Goal: Task Accomplishment & Management: Use online tool/utility

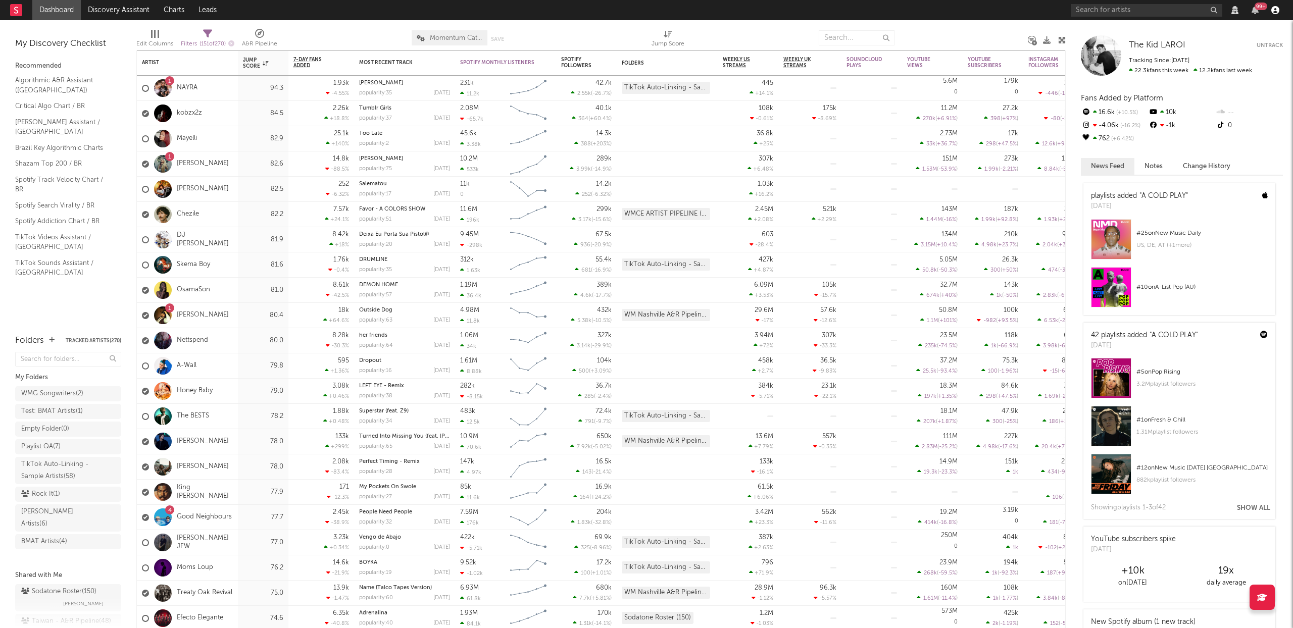
click at [1276, 10] on icon "button" at bounding box center [1275, 10] width 8 height 8
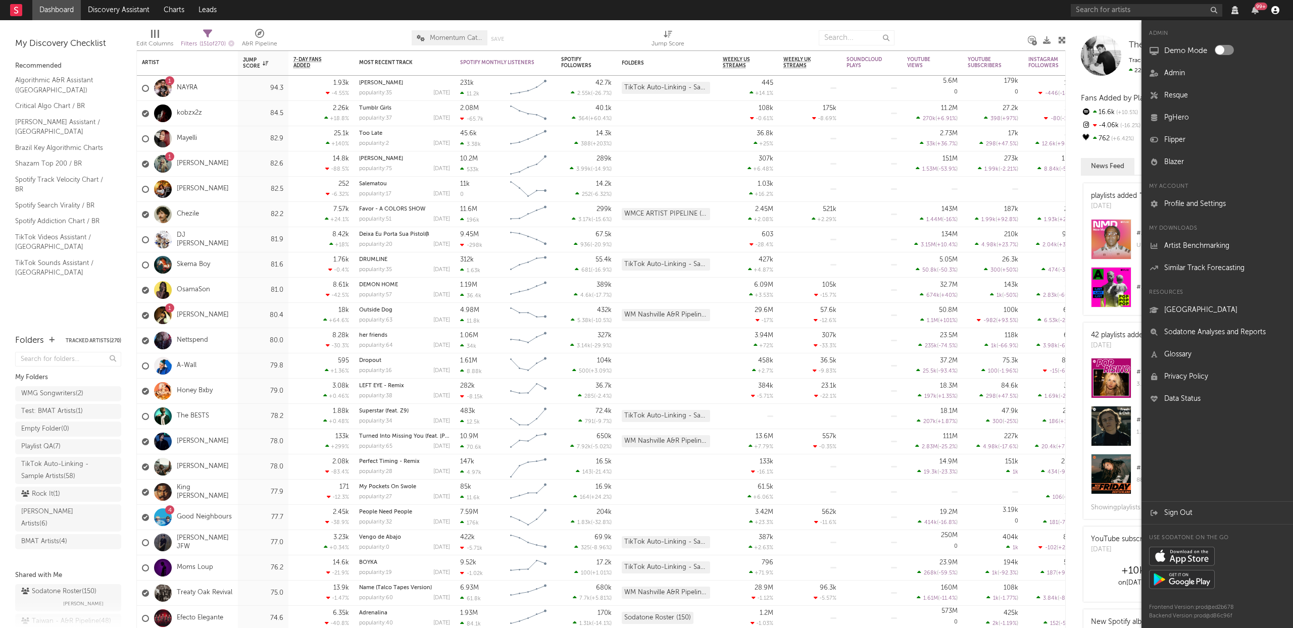
click at [1276, 10] on icon "button" at bounding box center [1275, 10] width 8 height 8
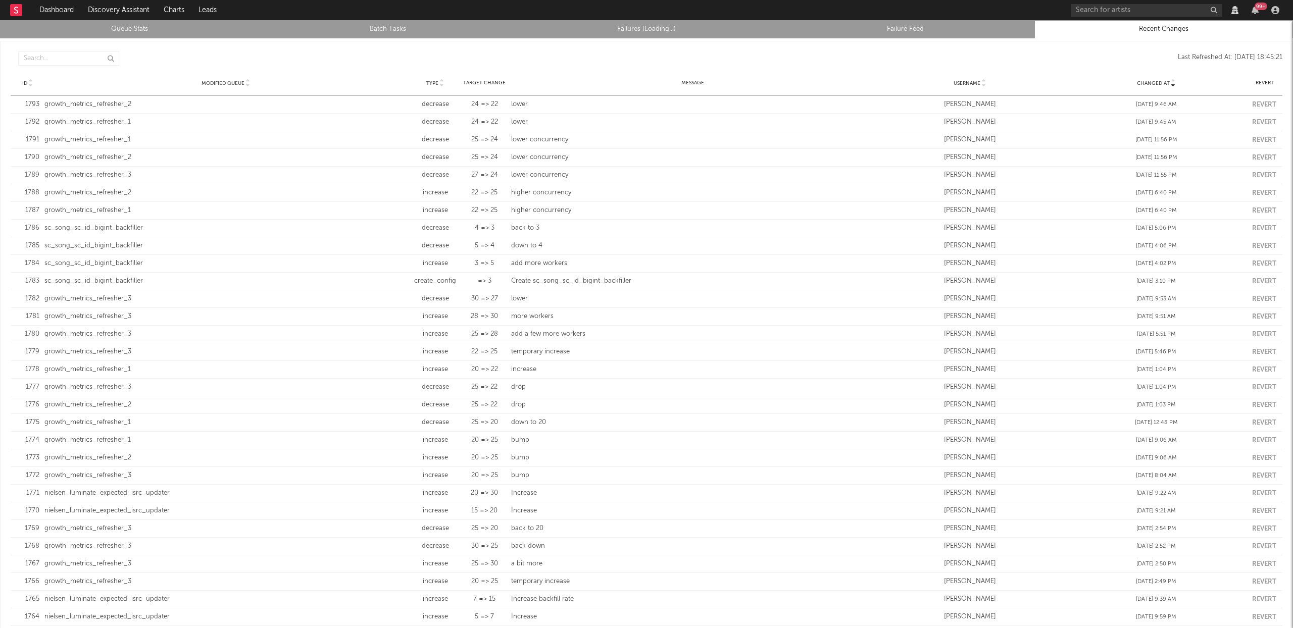
click at [108, 27] on link "Queue Stats" at bounding box center [129, 29] width 247 height 12
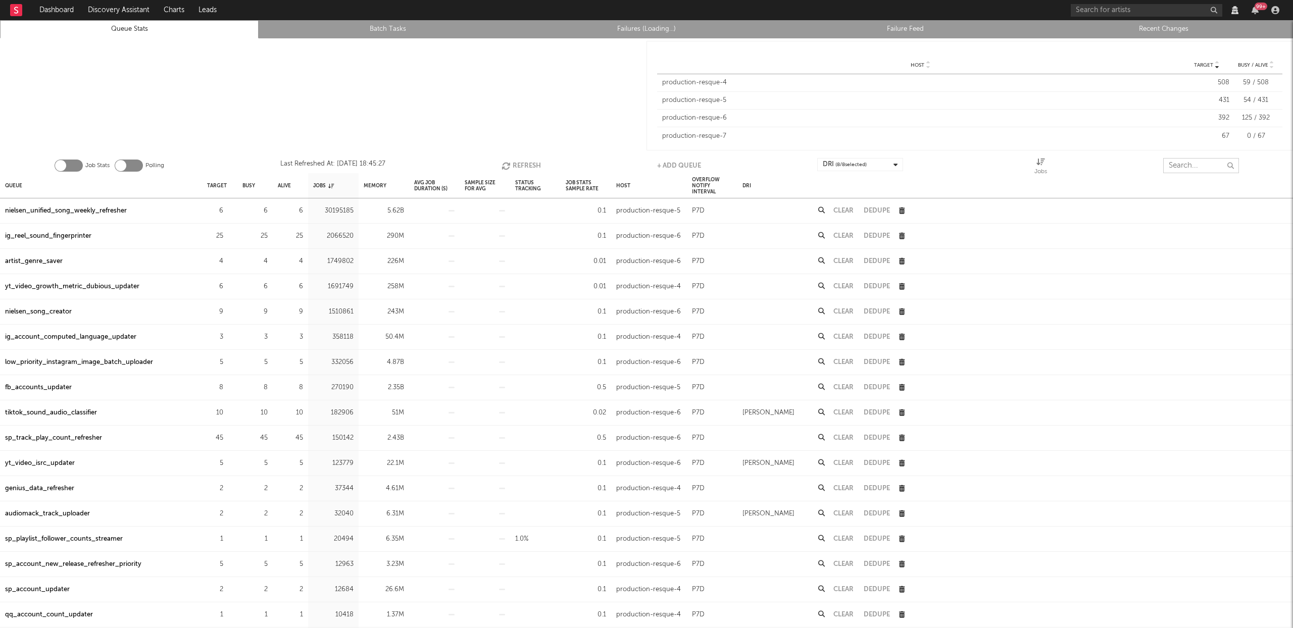
click at [1183, 164] on input "text" at bounding box center [1201, 165] width 76 height 15
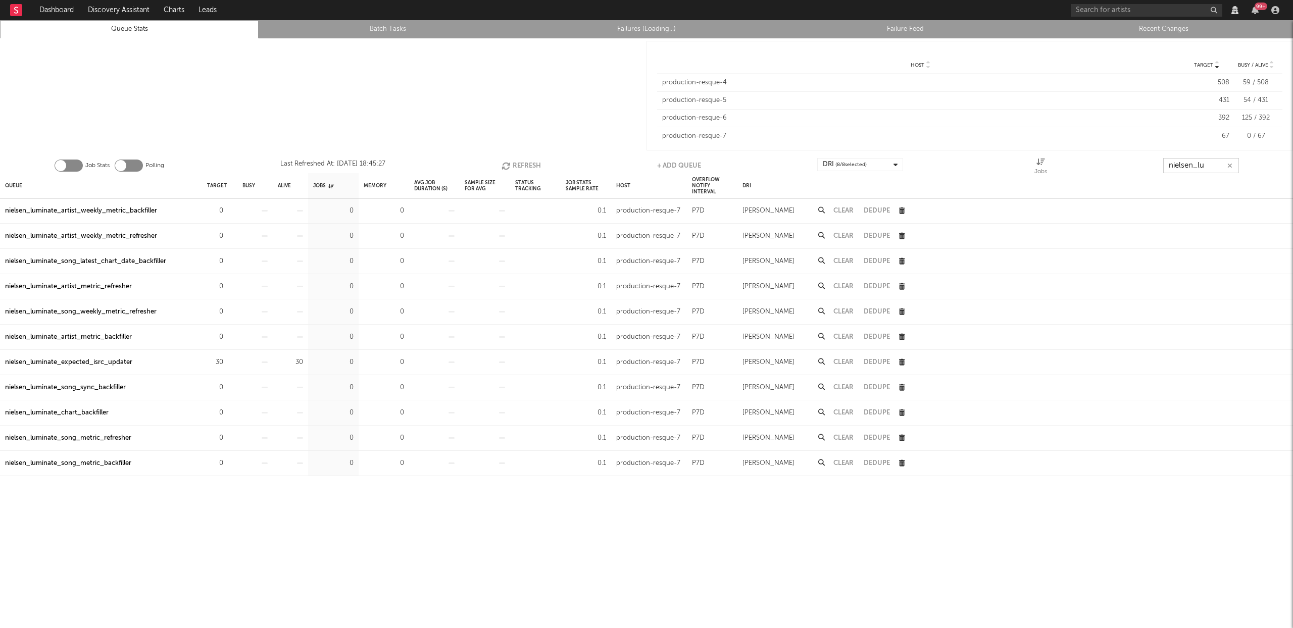
type input "nielsen_lum"
click at [1209, 166] on input "nielsen_lum" at bounding box center [1201, 165] width 76 height 15
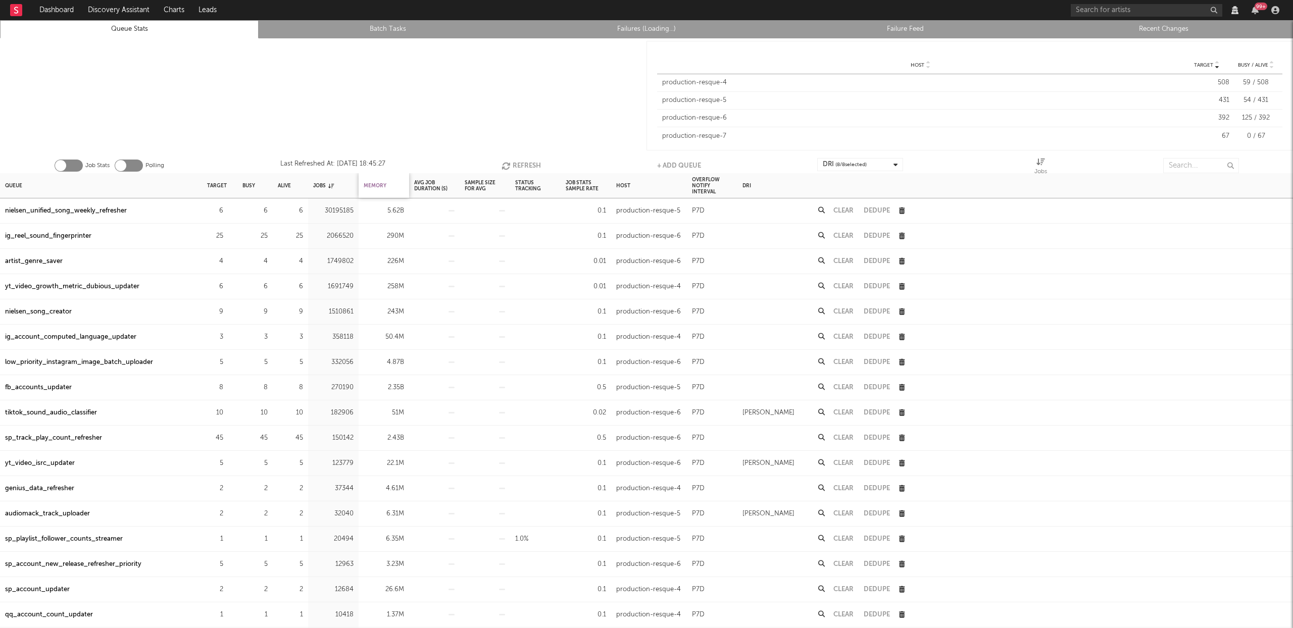
click at [375, 184] on div "Memory" at bounding box center [375, 186] width 23 height 22
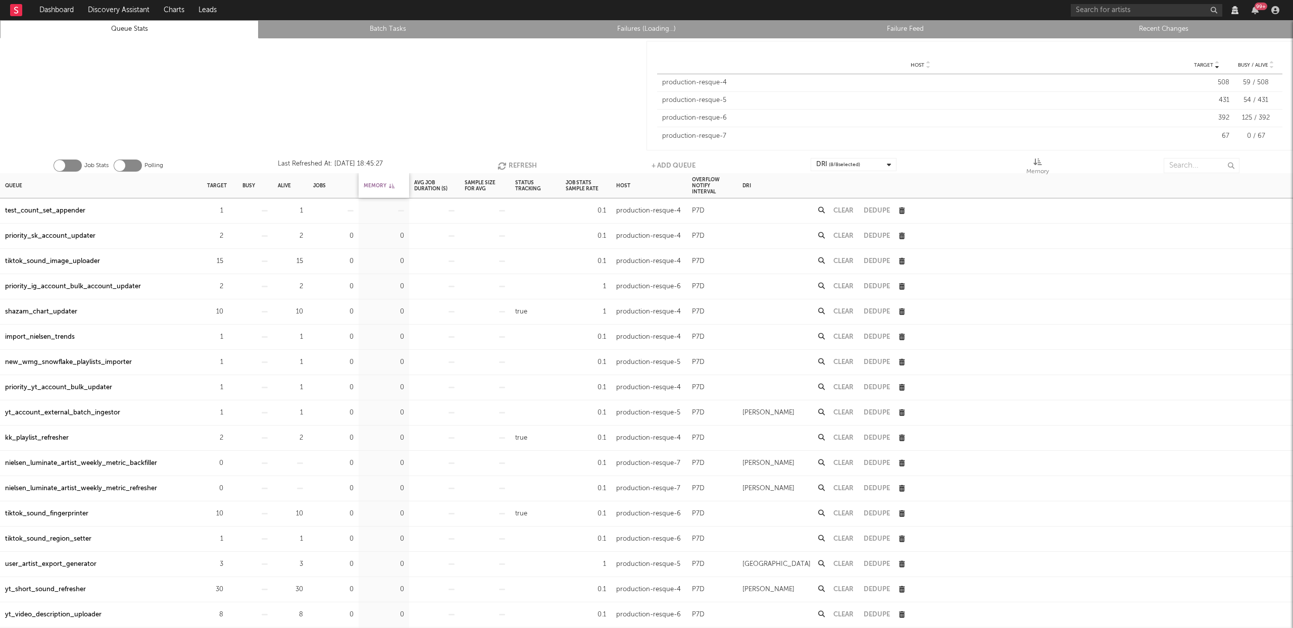
click at [375, 184] on div "Memory" at bounding box center [379, 186] width 31 height 22
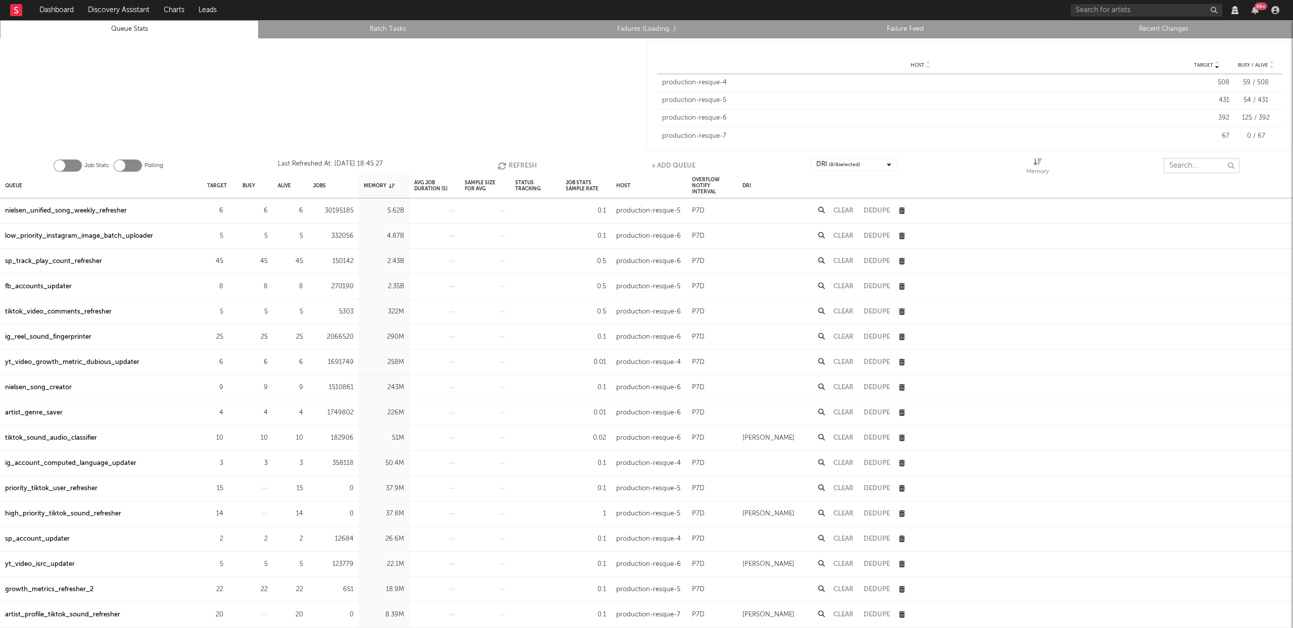
click at [1183, 167] on input "text" at bounding box center [1201, 165] width 76 height 15
click at [645, 25] on link "Failures (333,634)" at bounding box center [646, 29] width 247 height 12
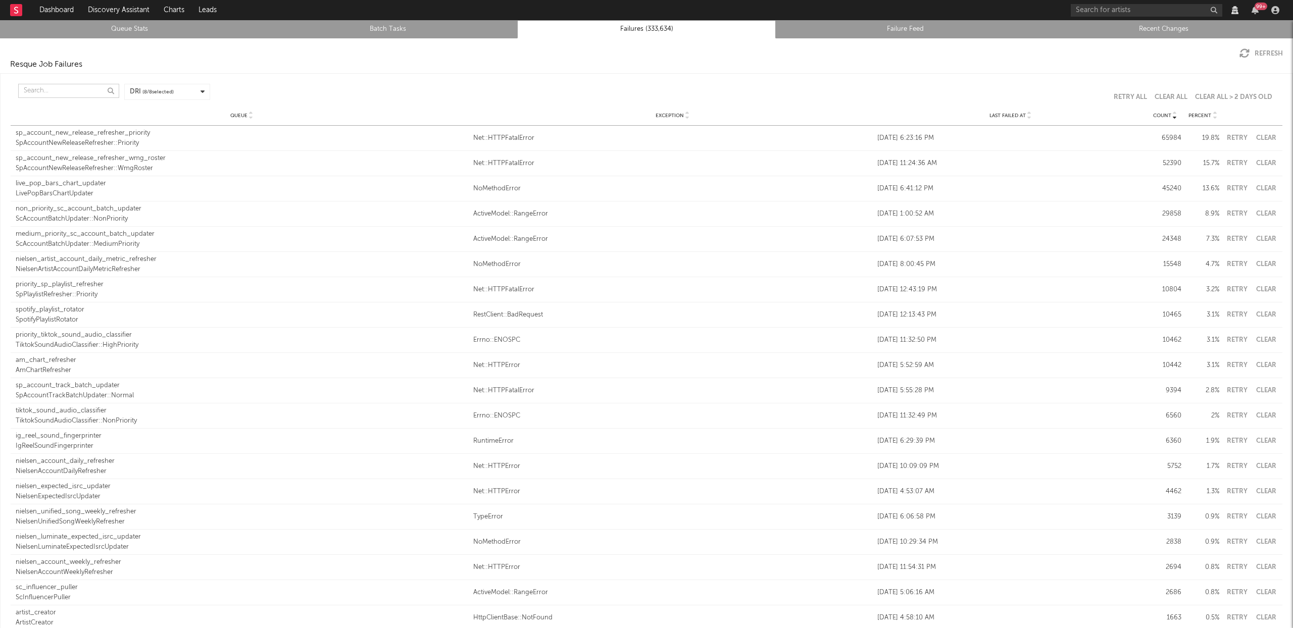
click at [64, 92] on input "text" at bounding box center [68, 91] width 101 height 14
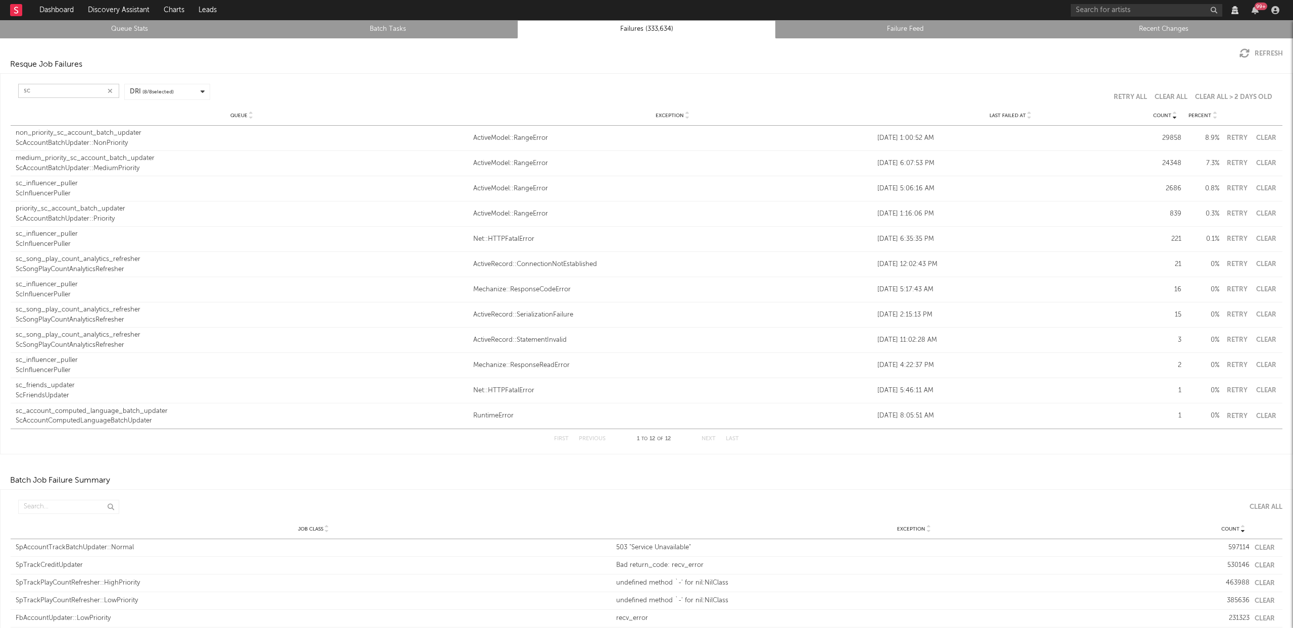
type input "s"
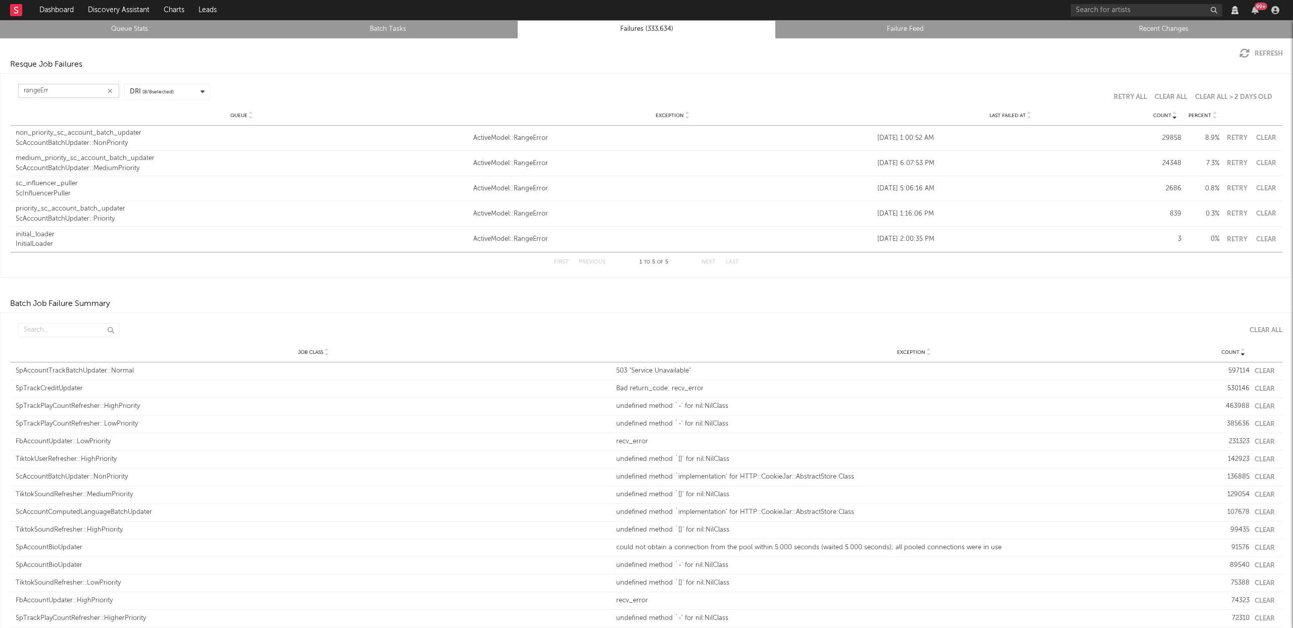
click at [1261, 137] on button "Clear" at bounding box center [1265, 138] width 23 height 7
type input "rangeErr"
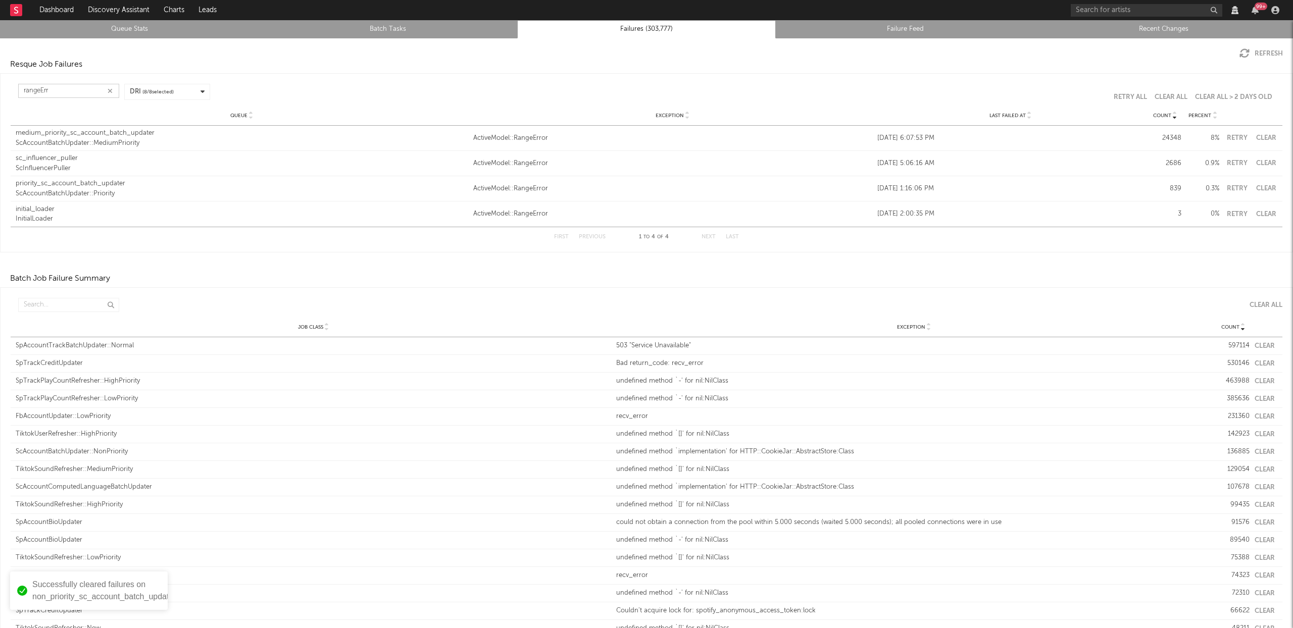
click at [1263, 137] on button "Clear" at bounding box center [1265, 138] width 23 height 7
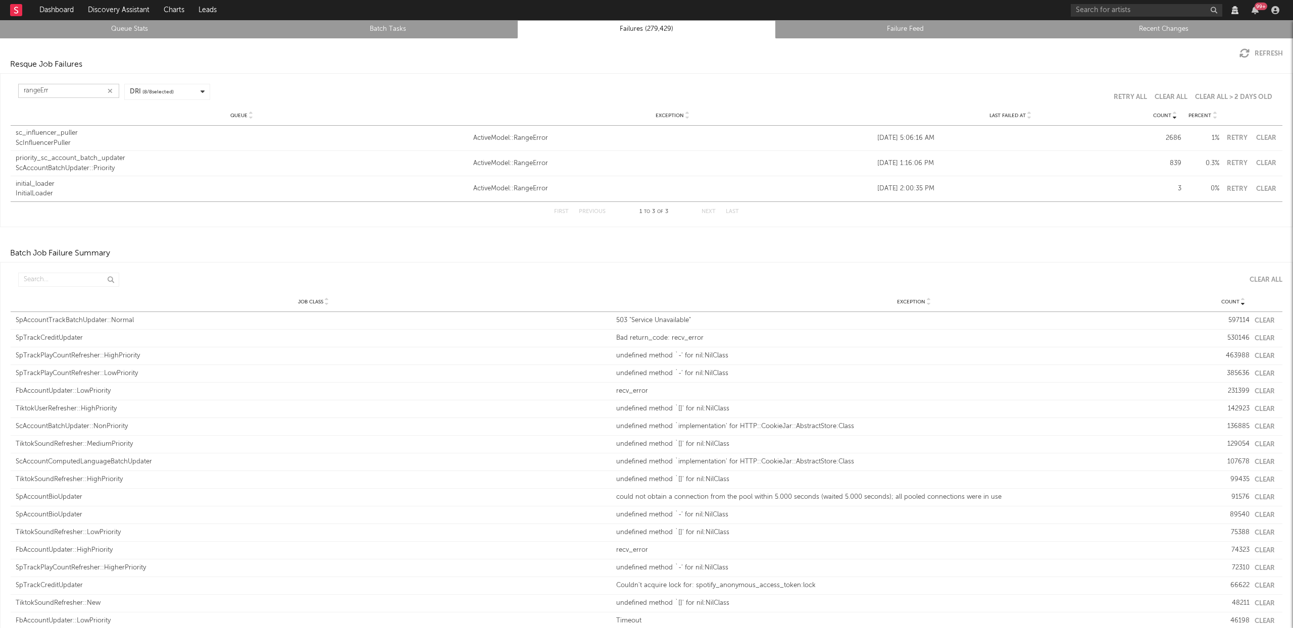
click at [1267, 136] on button "Clear" at bounding box center [1265, 138] width 23 height 7
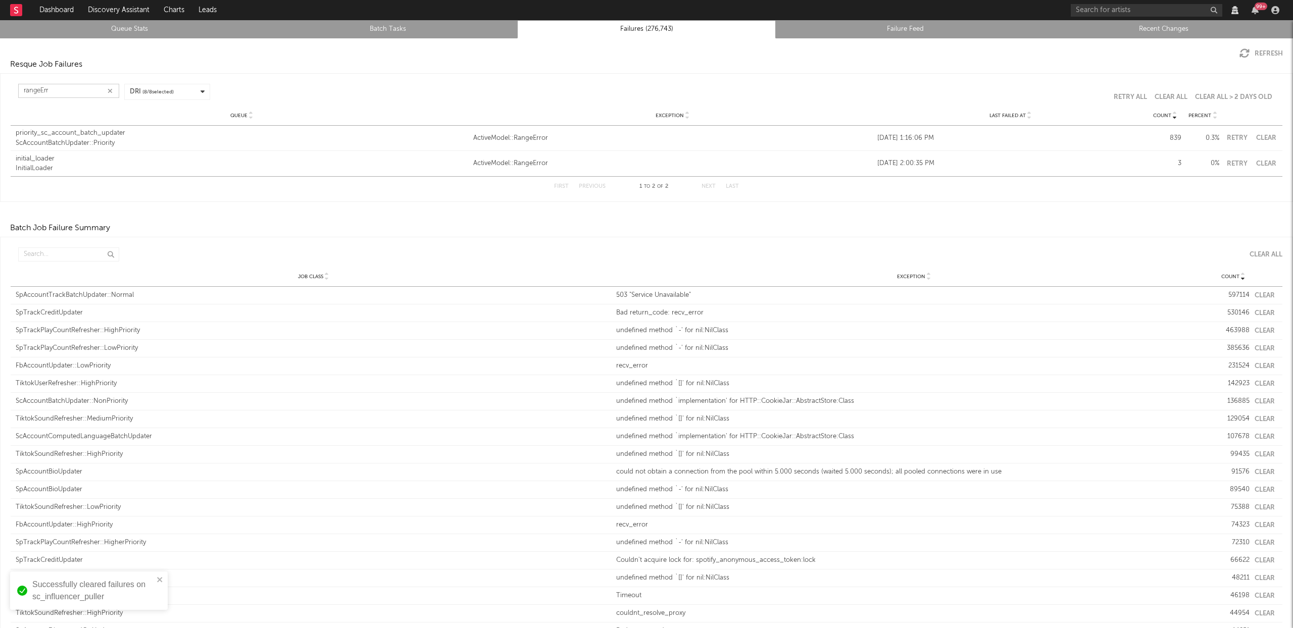
click at [1261, 136] on button "Clear" at bounding box center [1265, 138] width 23 height 7
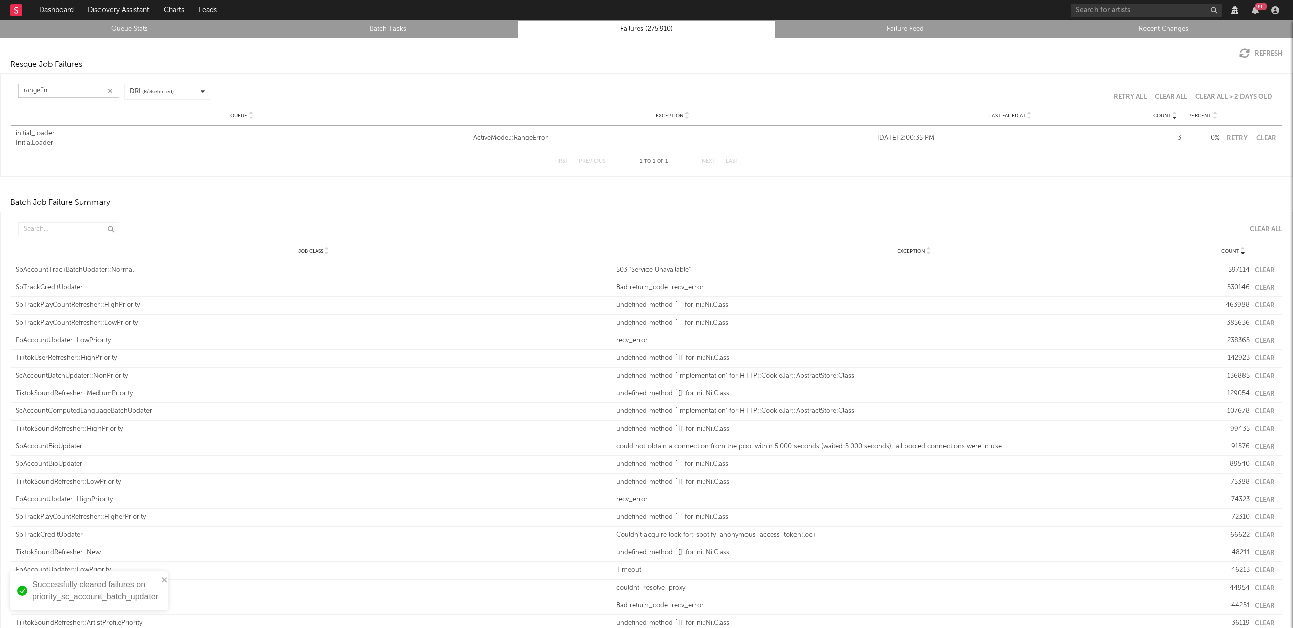
click at [1257, 139] on button "Clear" at bounding box center [1265, 138] width 23 height 7
click at [108, 89] on icon "button" at bounding box center [110, 91] width 5 height 7
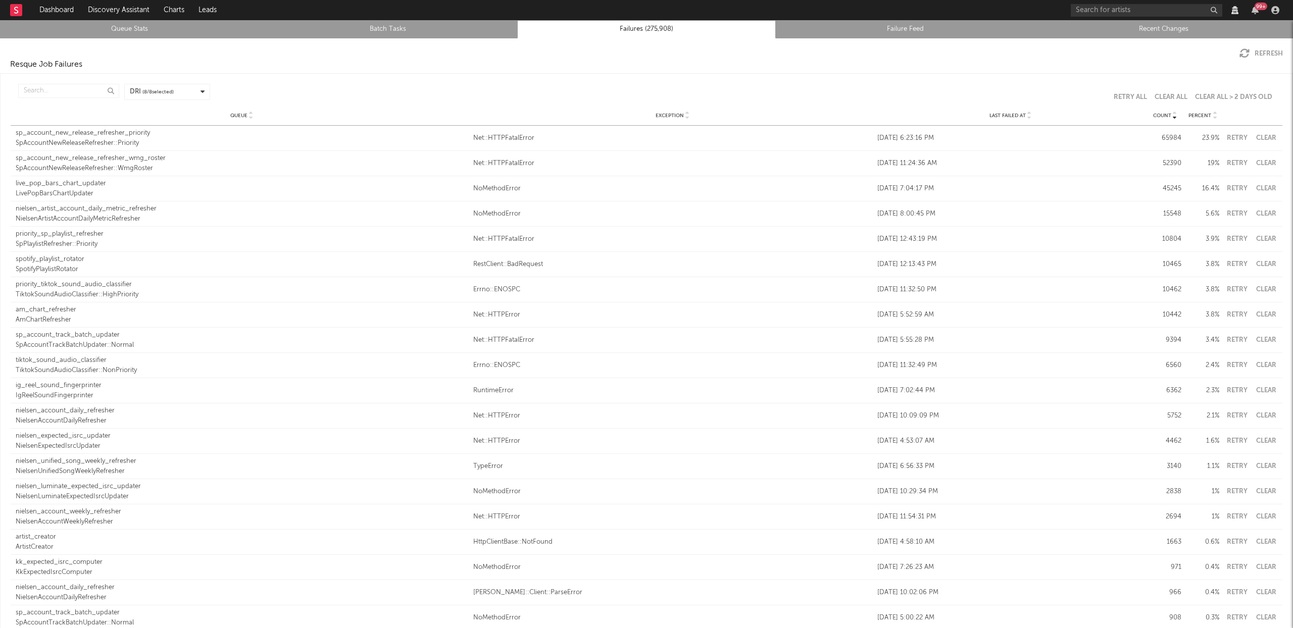
click at [144, 26] on link "Queue Stats" at bounding box center [129, 29] width 247 height 12
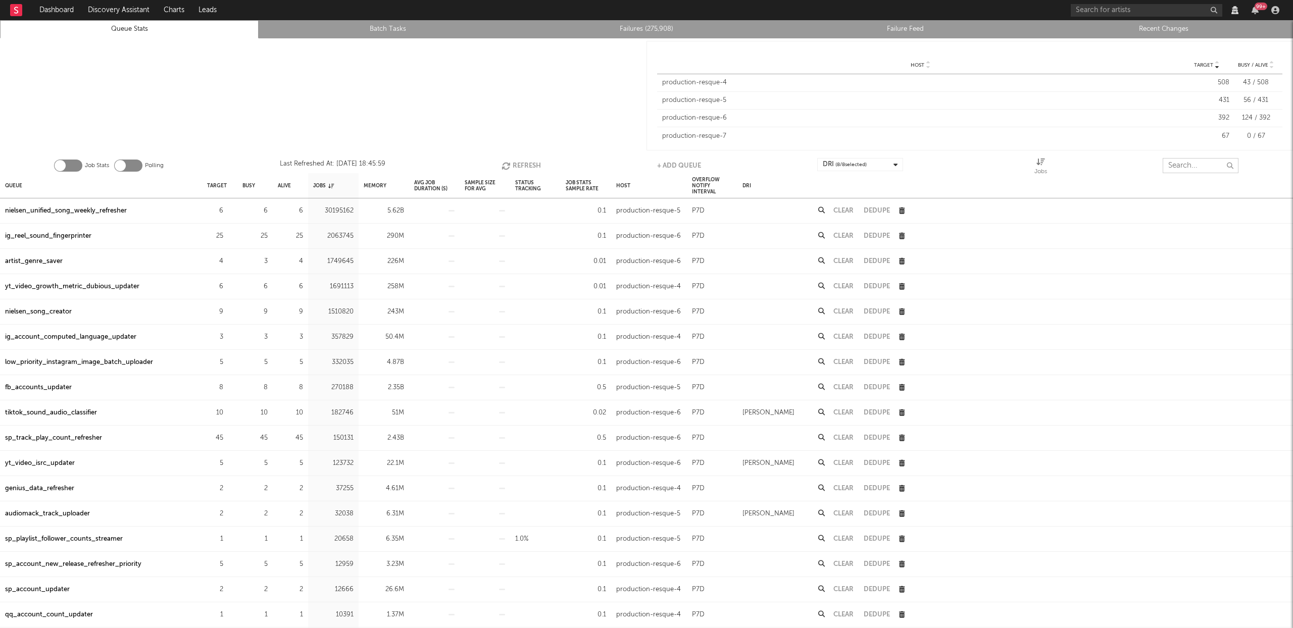
click at [1201, 161] on input "text" at bounding box center [1200, 165] width 76 height 15
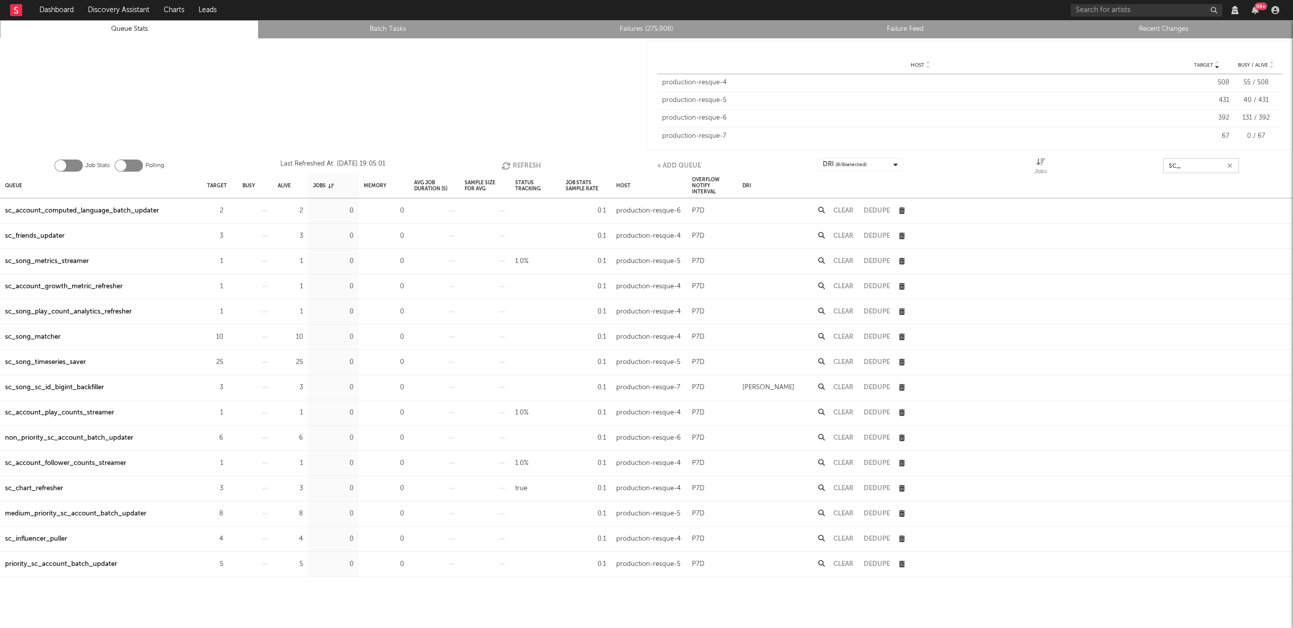
click at [512, 160] on button "Refresh" at bounding box center [520, 165] width 39 height 15
click at [1202, 168] on input "sc_" at bounding box center [1200, 165] width 76 height 15
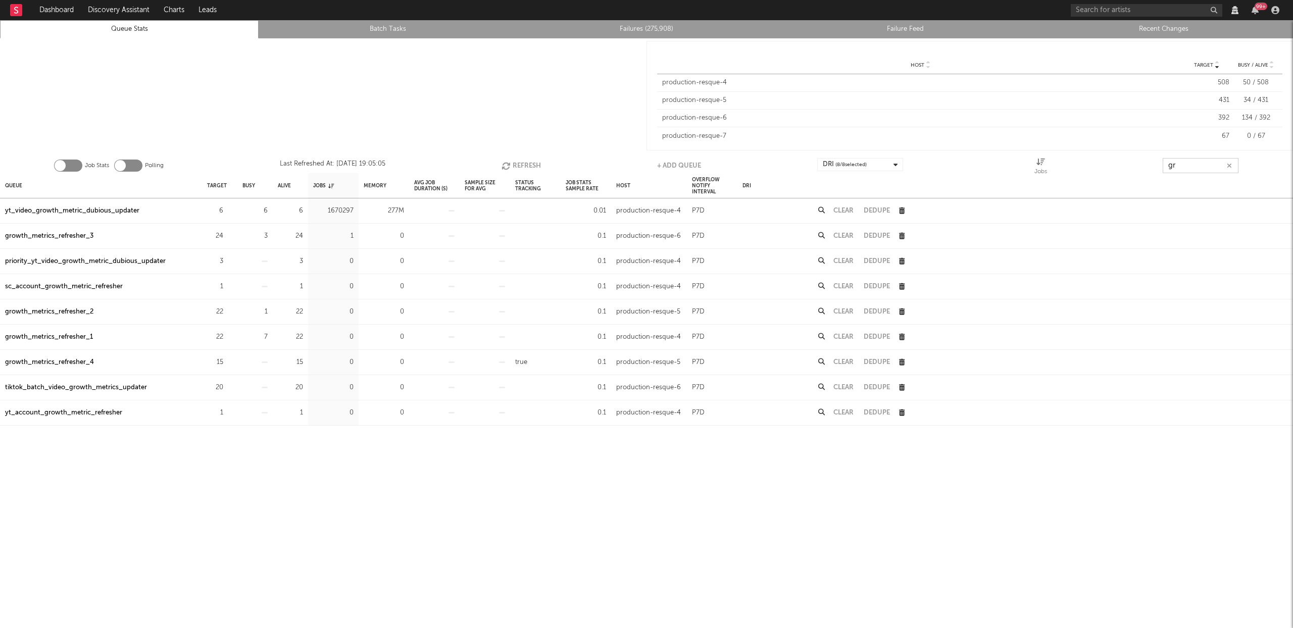
type input "g"
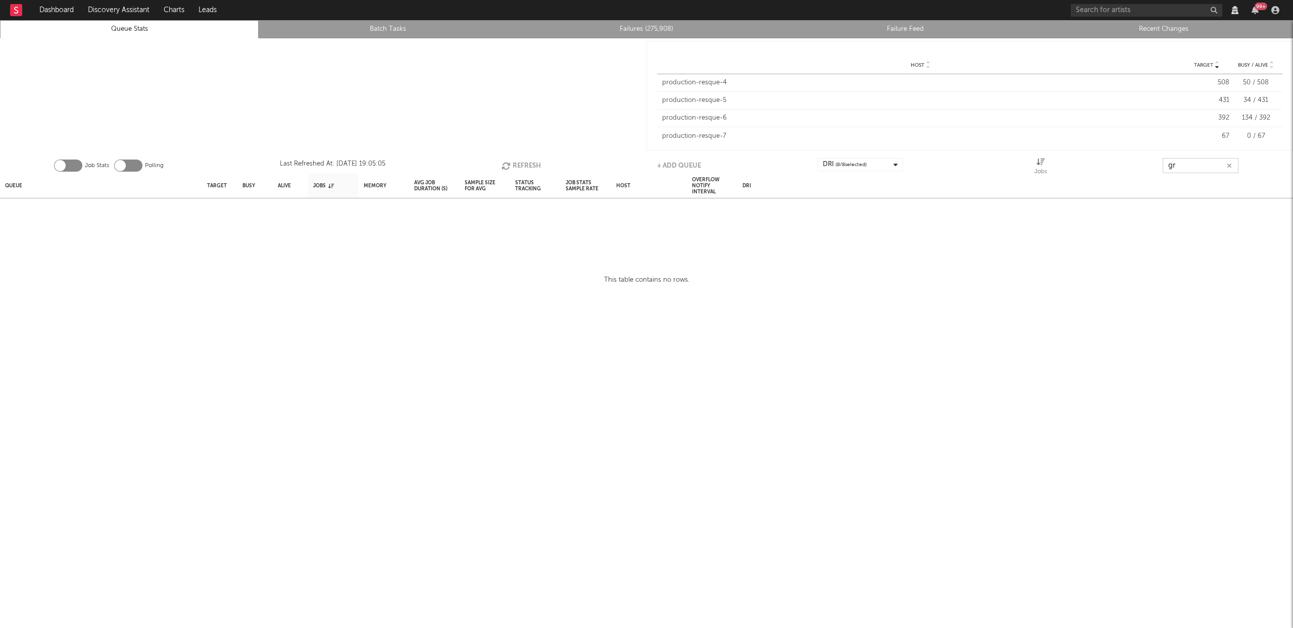
type input "g"
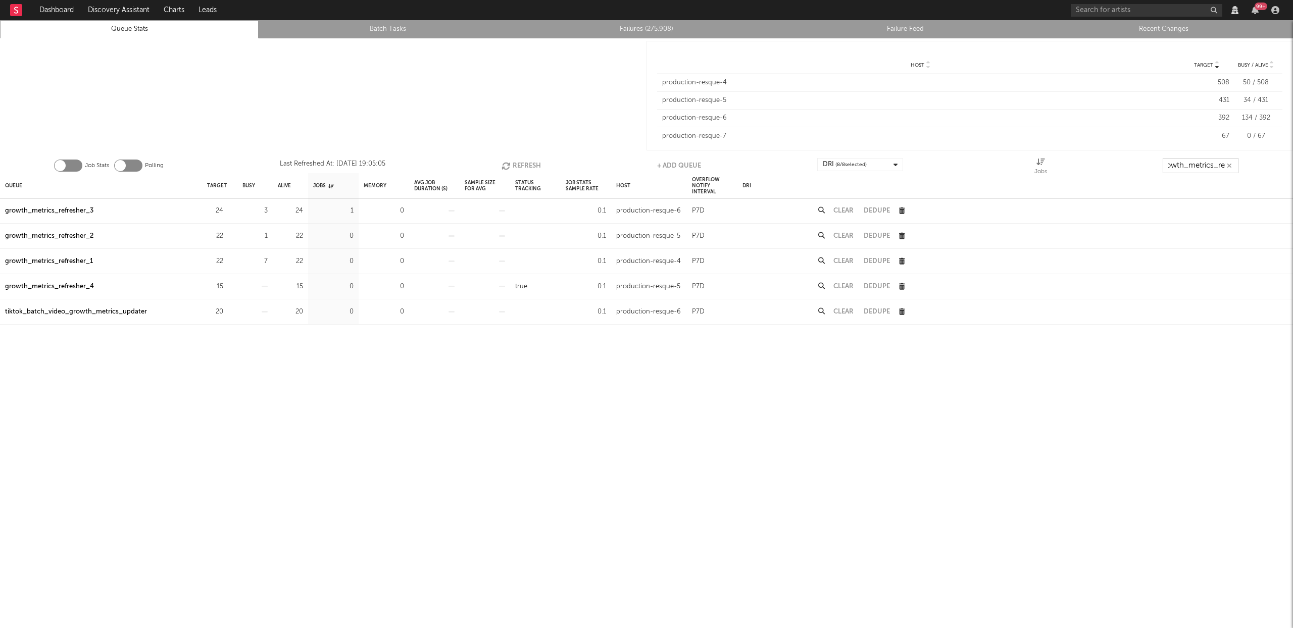
scroll to position [0, 12]
type input "growth_metrics_ref"
click at [17, 186] on div "Queue" at bounding box center [13, 186] width 17 height 22
click at [53, 211] on div "growth_metrics_refresher_1" at bounding box center [49, 211] width 88 height 12
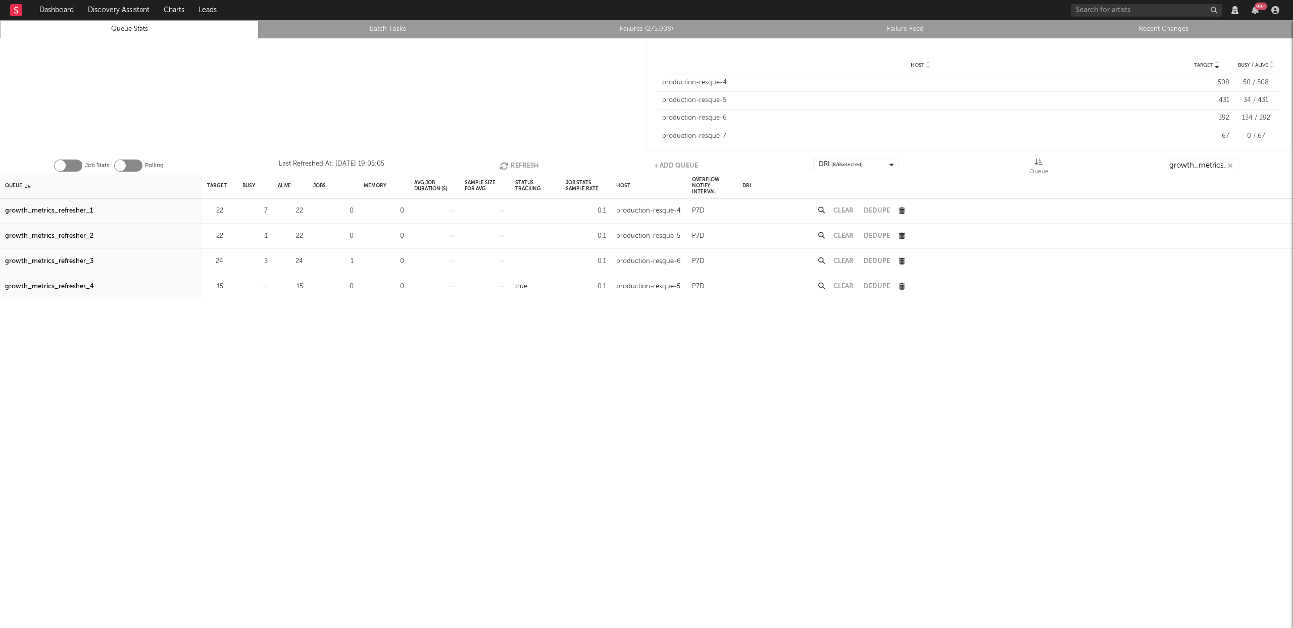
click at [59, 237] on div "growth_metrics_refresher_2" at bounding box center [49, 236] width 88 height 12
click at [60, 261] on div "growth_metrics_refresher_3" at bounding box center [49, 262] width 88 height 12
click at [1226, 166] on button "button" at bounding box center [1230, 166] width 8 height 10
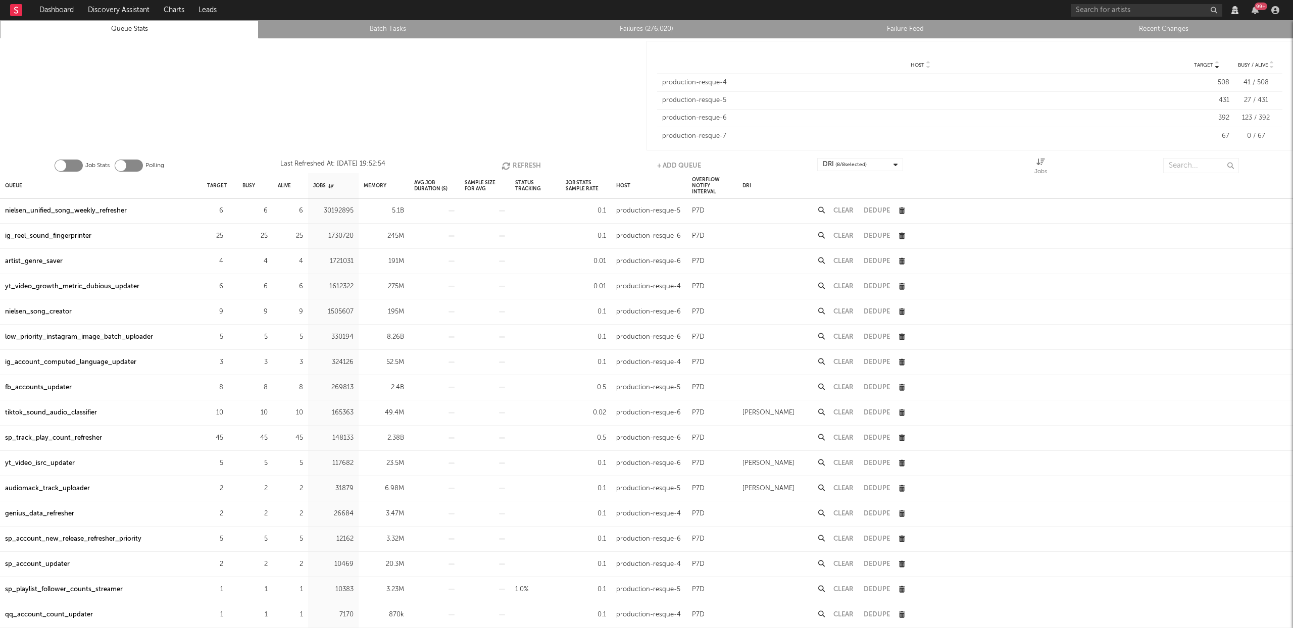
click at [520, 165] on button "Refresh" at bounding box center [520, 165] width 39 height 15
click at [520, 165] on button "Refresh" at bounding box center [519, 165] width 39 height 15
click at [520, 165] on button "Refresh" at bounding box center [520, 165] width 39 height 15
click at [520, 165] on button "Refresh" at bounding box center [519, 165] width 39 height 15
click at [520, 165] on button "Refresh" at bounding box center [520, 165] width 39 height 15
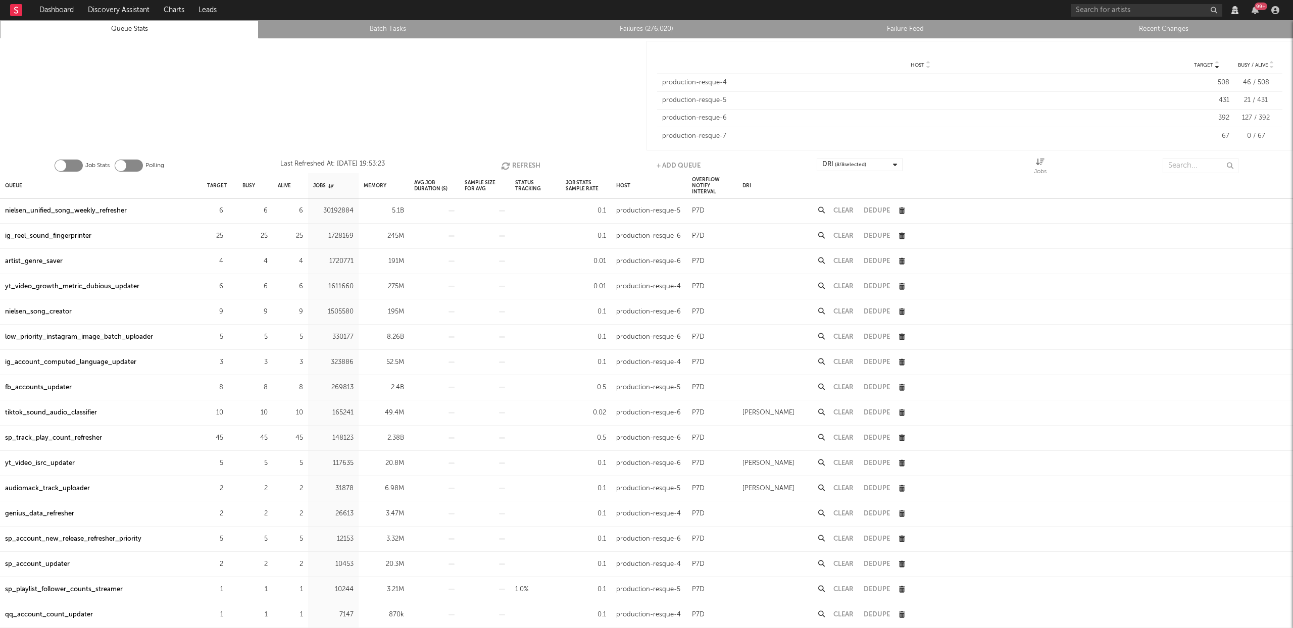
click at [520, 165] on button "Refresh" at bounding box center [520, 165] width 39 height 15
click at [1172, 166] on input "text" at bounding box center [1200, 165] width 76 height 15
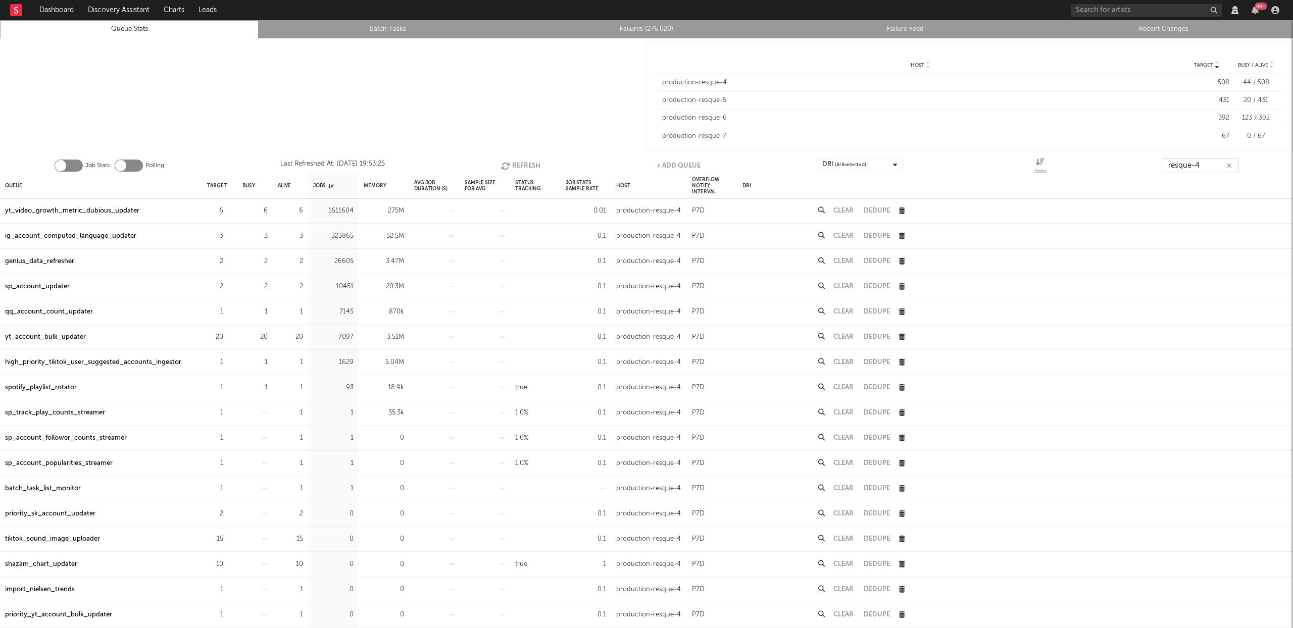
click at [524, 166] on button "Refresh" at bounding box center [520, 165] width 39 height 15
click at [520, 166] on button "Refresh" at bounding box center [520, 165] width 39 height 15
click at [516, 163] on button "Refresh" at bounding box center [520, 165] width 39 height 15
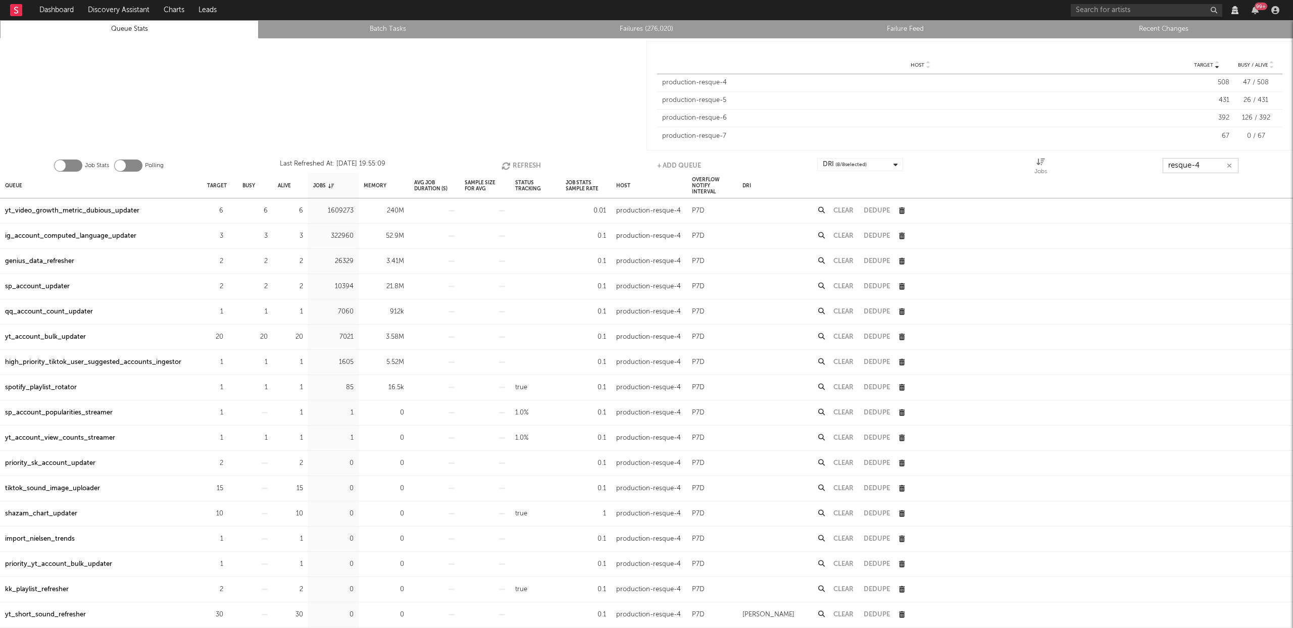
click at [516, 163] on button "Refresh" at bounding box center [520, 165] width 39 height 15
click at [516, 163] on button "Refresh" at bounding box center [519, 165] width 39 height 15
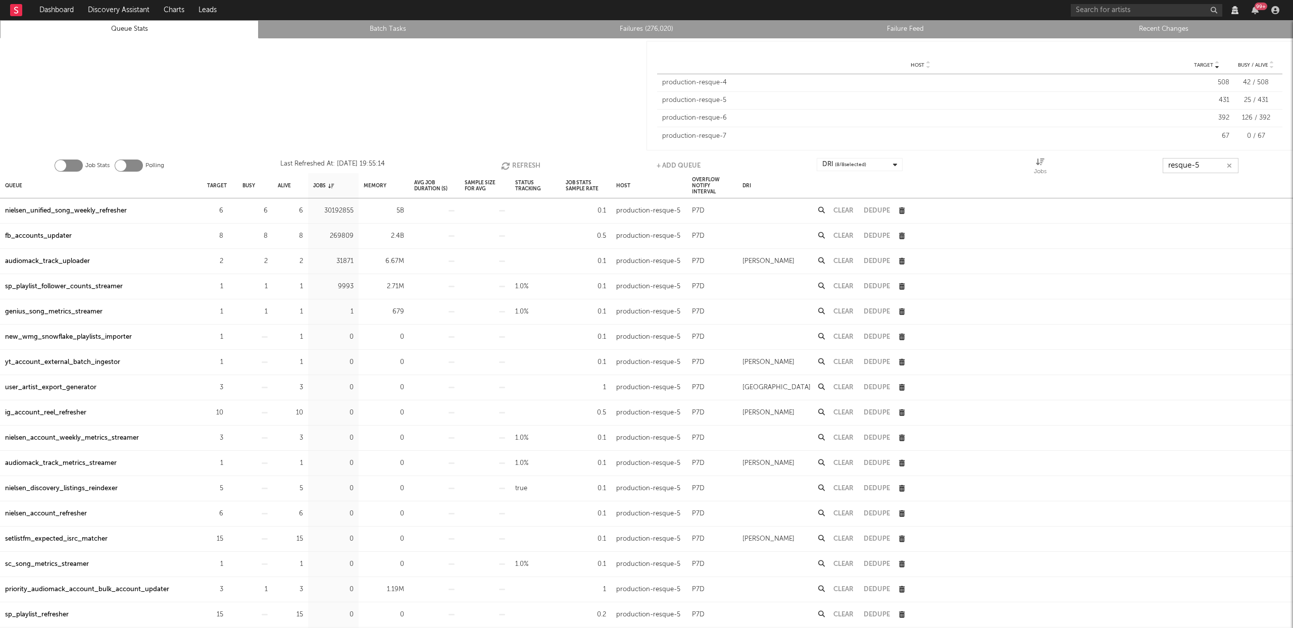
click at [517, 166] on button "Refresh" at bounding box center [520, 165] width 39 height 15
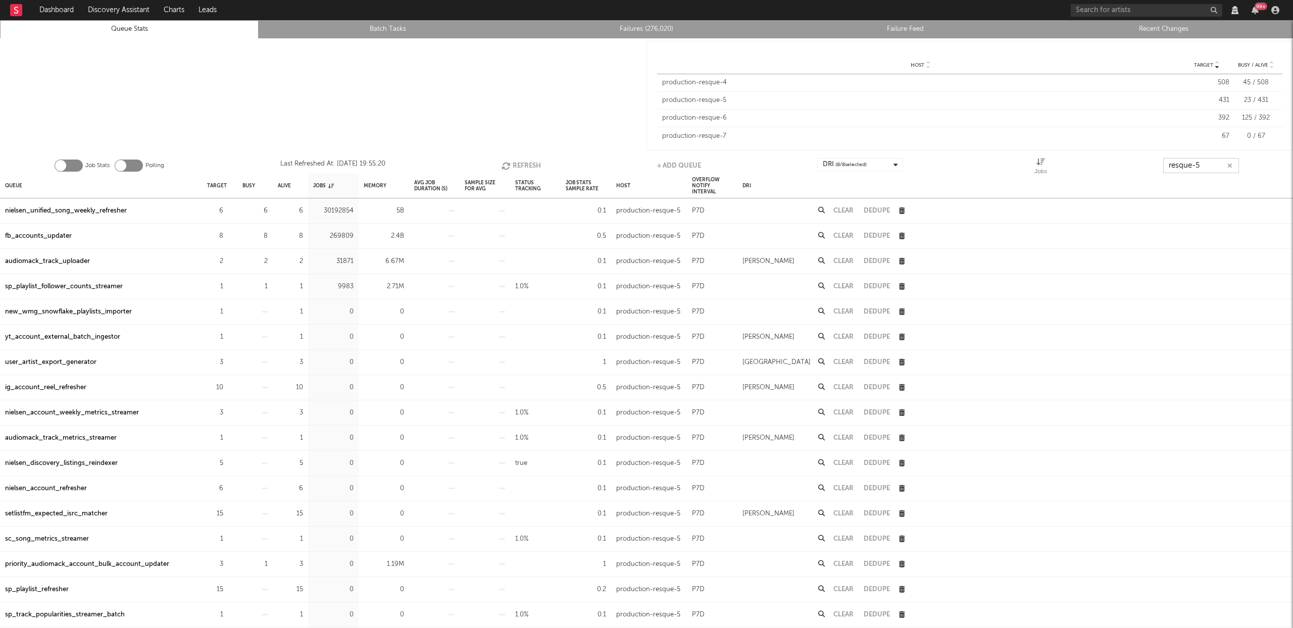
click at [517, 166] on button "Refresh" at bounding box center [520, 165] width 39 height 15
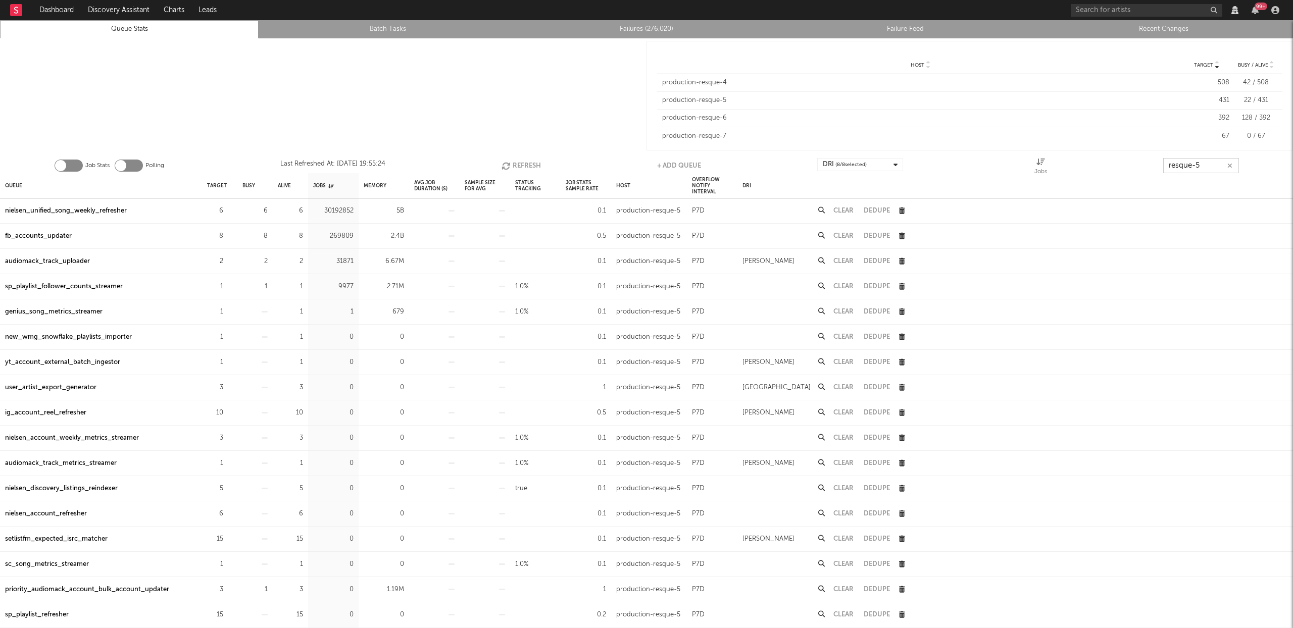
click at [517, 166] on button "Refresh" at bounding box center [520, 165] width 39 height 15
click at [69, 283] on div "sp_playlist_follower_counts_streamer" at bounding box center [64, 287] width 118 height 12
click at [521, 165] on button "Refresh" at bounding box center [520, 165] width 39 height 15
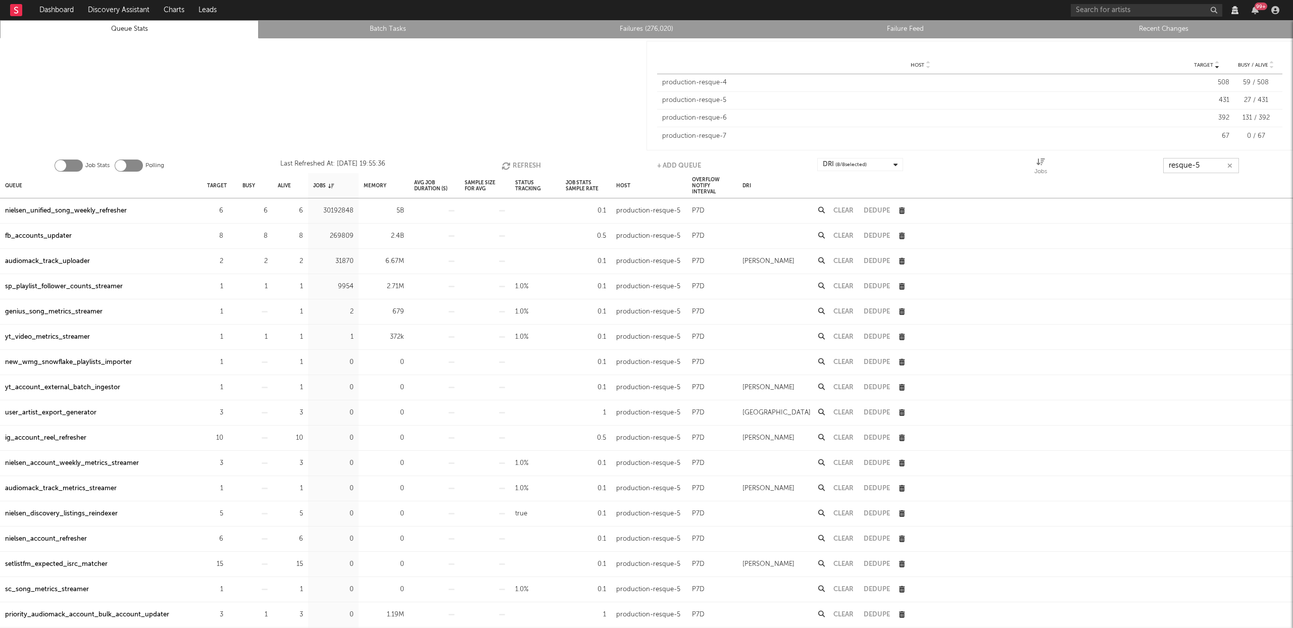
click at [1207, 164] on input "resque-5" at bounding box center [1201, 165] width 76 height 15
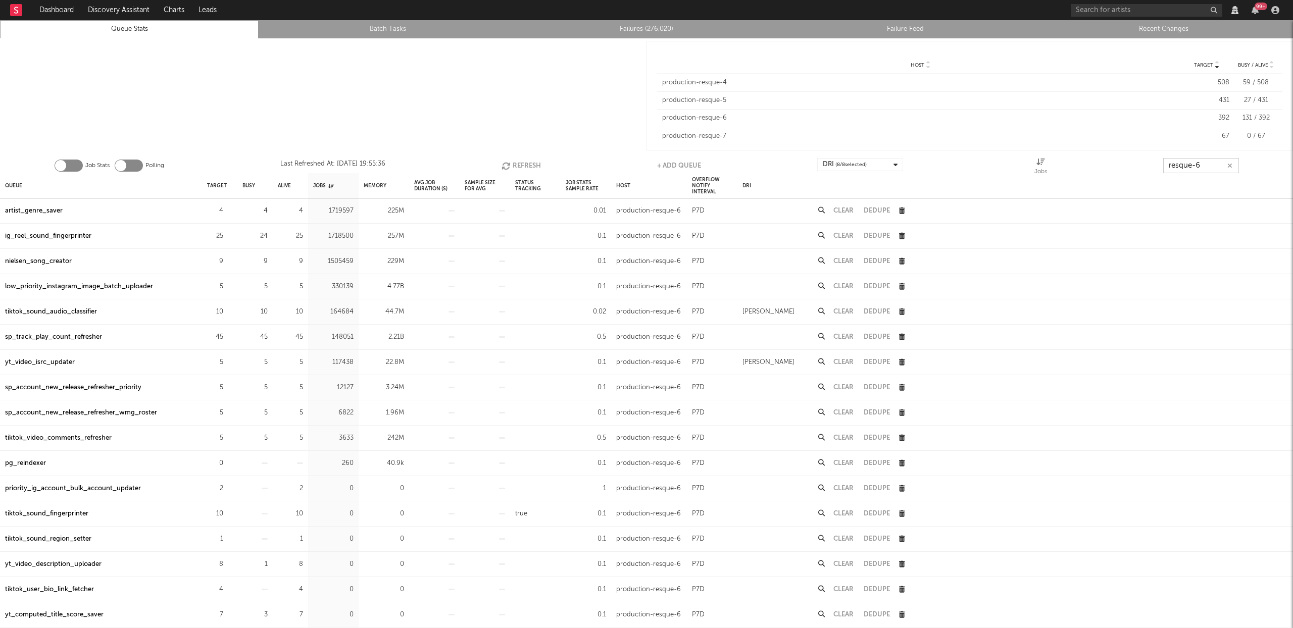
click at [518, 167] on button "Refresh" at bounding box center [520, 165] width 39 height 15
drag, startPoint x: 55, startPoint y: 337, endPoint x: 138, endPoint y: 312, distance: 86.6
click at [55, 336] on div "sp_track_play_count_refresher" at bounding box center [53, 337] width 97 height 12
click at [520, 165] on button "Refresh" at bounding box center [520, 165] width 39 height 15
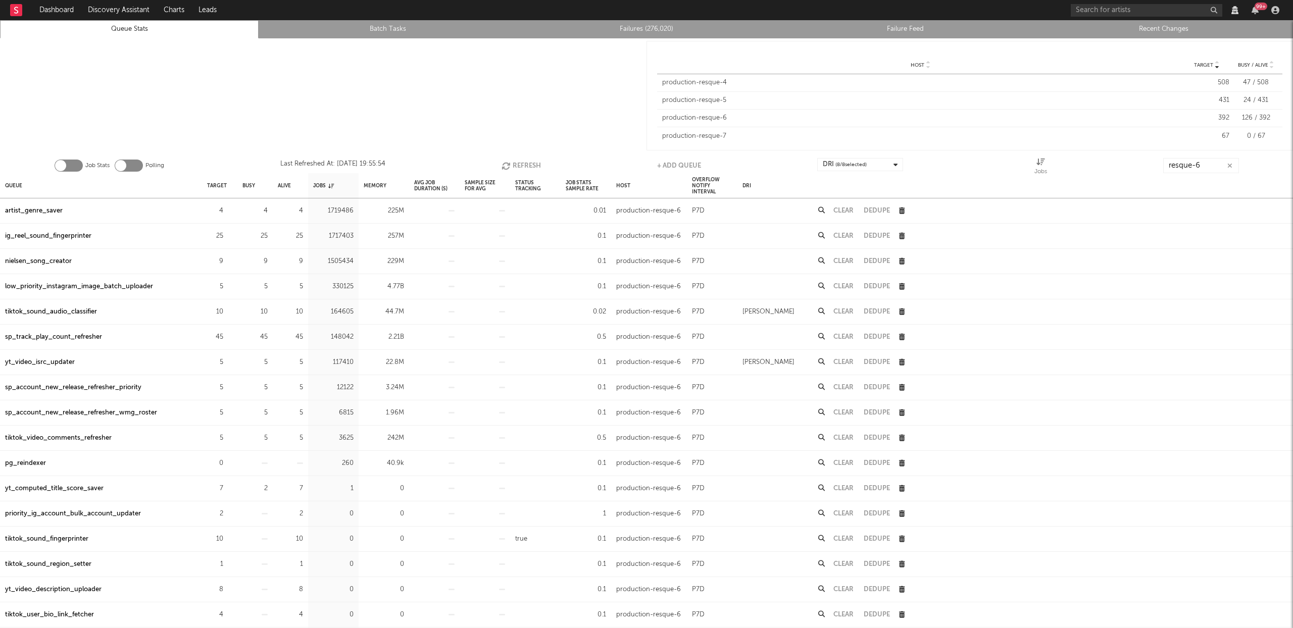
click at [520, 165] on button "Refresh" at bounding box center [520, 165] width 39 height 15
click at [1200, 166] on input "resque-6" at bounding box center [1201, 165] width 76 height 15
type input "resque-7"
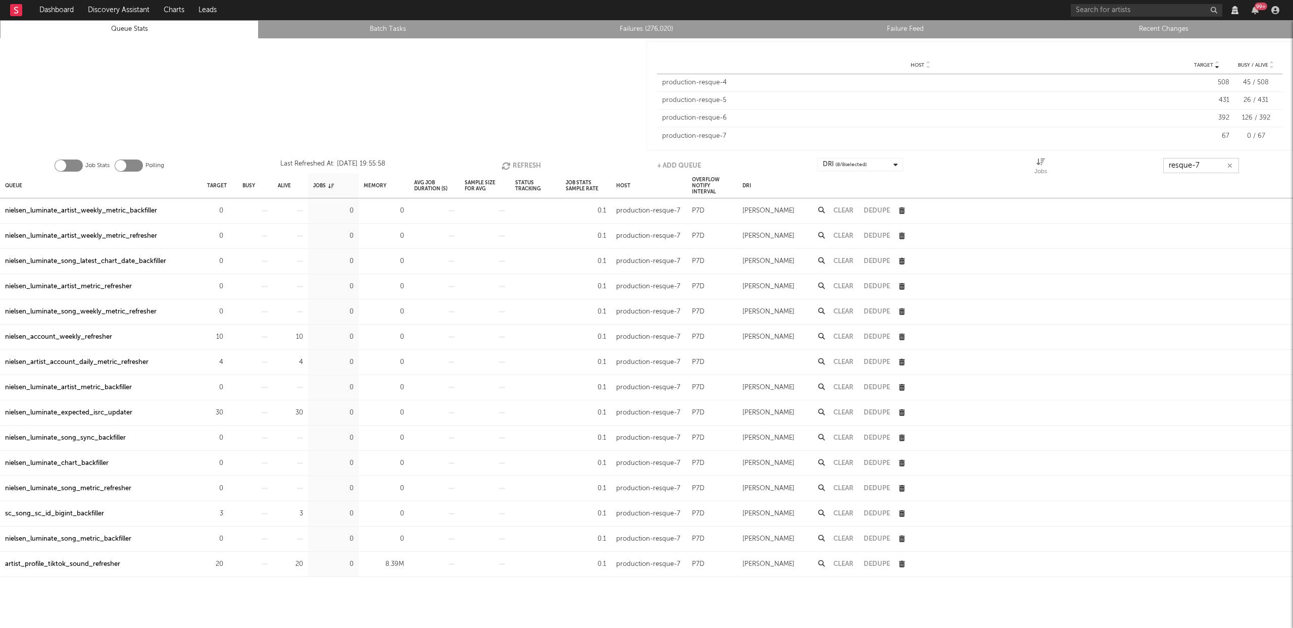
click at [1230, 166] on icon "button" at bounding box center [1229, 166] width 5 height 7
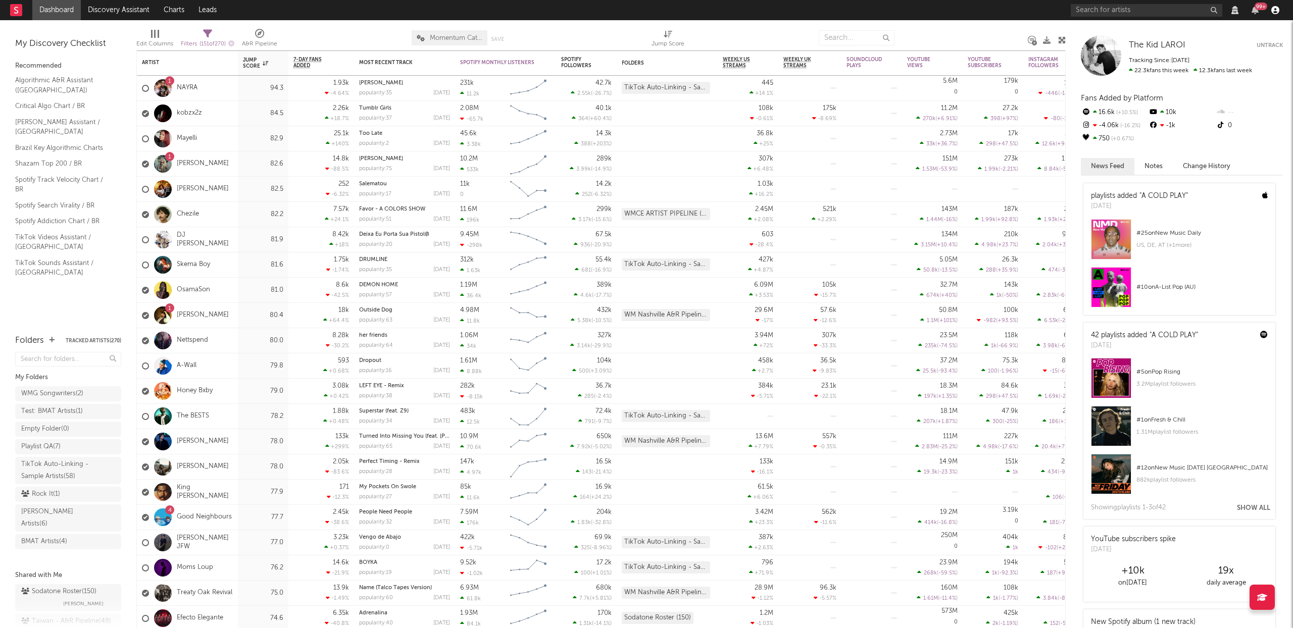
click at [1276, 12] on icon "button" at bounding box center [1275, 10] width 8 height 8
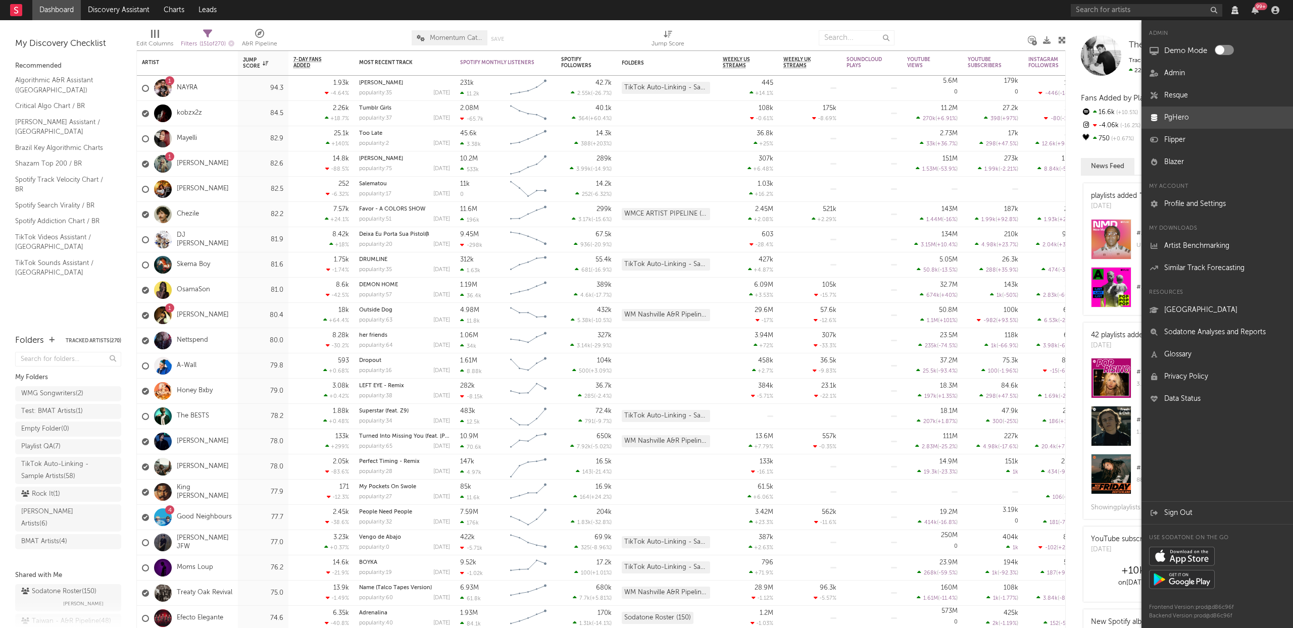
click at [1176, 125] on link "PgHero" at bounding box center [1216, 118] width 151 height 22
